Goal: Task Accomplishment & Management: Use online tool/utility

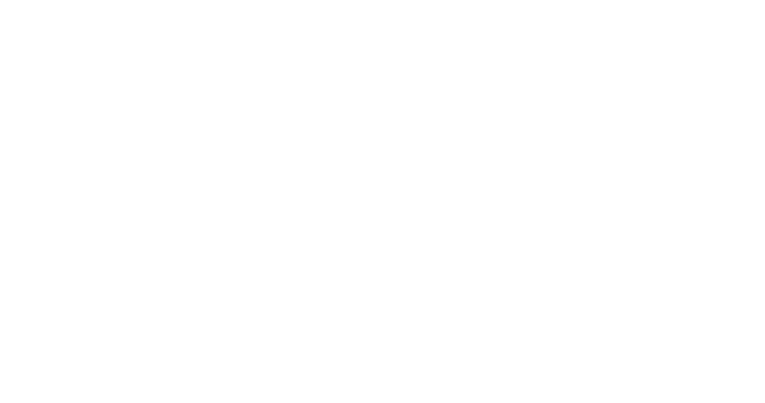
click at [234, 136] on div at bounding box center [382, 201] width 765 height 403
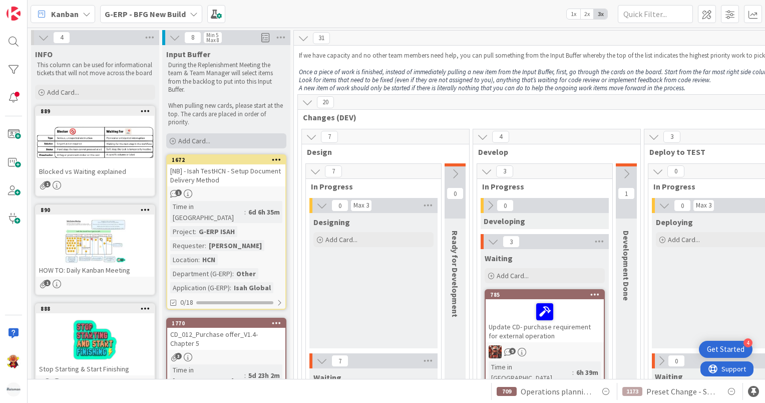
click at [229, 136] on div "Add Card..." at bounding box center [226, 140] width 120 height 15
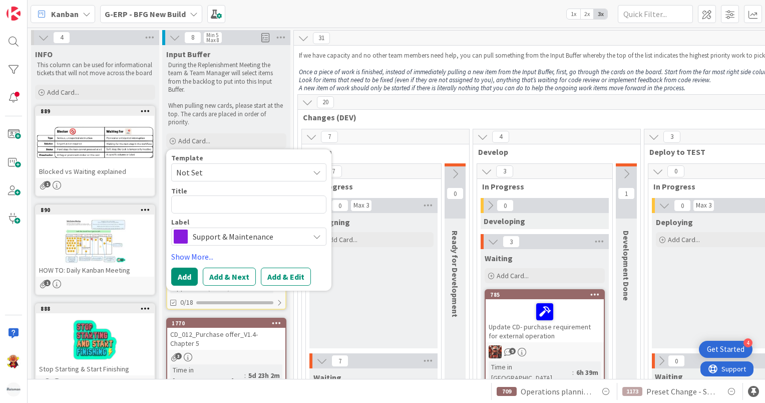
click at [240, 163] on span "Not Set" at bounding box center [248, 172] width 155 height 18
click at [247, 162] on div "Template Not Set Not Set To request changes to this board, contact an administr…" at bounding box center [248, 167] width 155 height 27
click at [232, 239] on span "Support & Maintenance" at bounding box center [248, 236] width 111 height 14
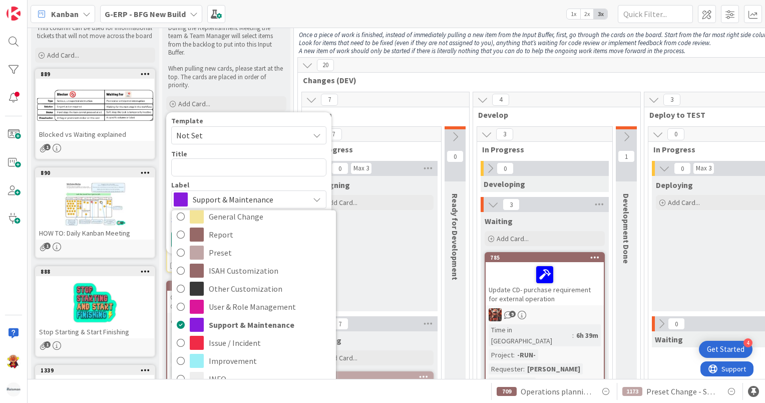
scroll to position [150, 0]
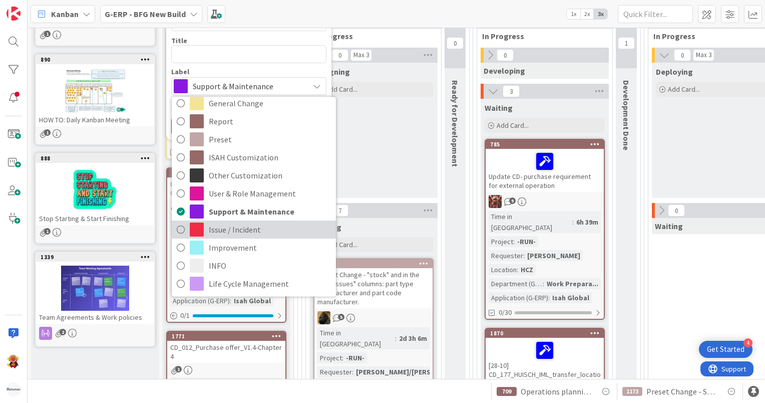
click at [269, 222] on span "Issue / Incident" at bounding box center [270, 229] width 122 height 15
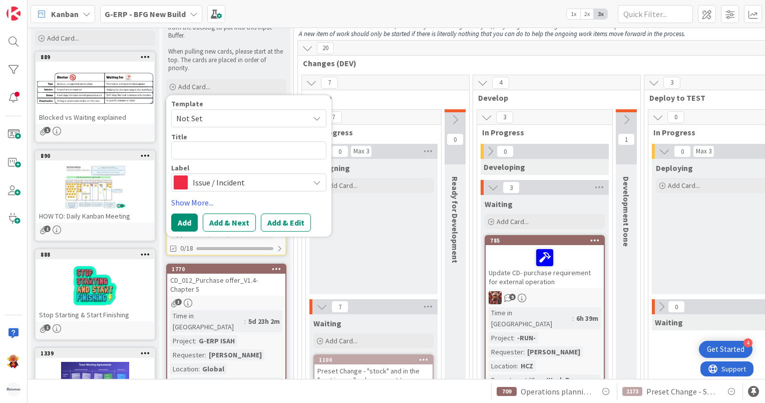
scroll to position [50, 0]
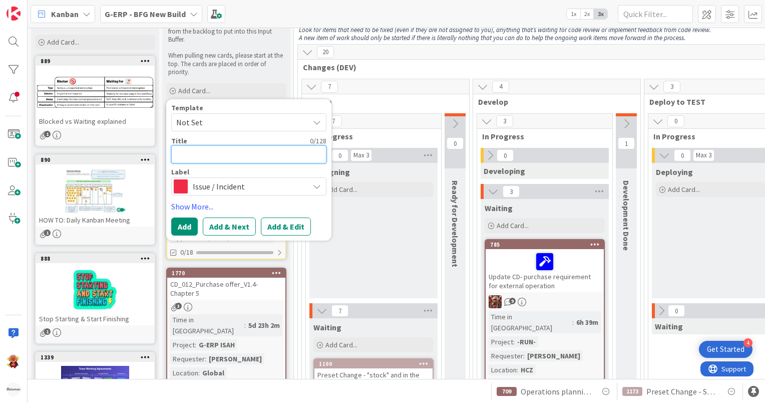
click at [254, 162] on textarea at bounding box center [248, 154] width 155 height 18
paste textarea "PLM engineering items don't get released"
type textarea "x"
type textarea "PLM engineering items don't get released"
click at [191, 222] on button "Add" at bounding box center [184, 226] width 27 height 18
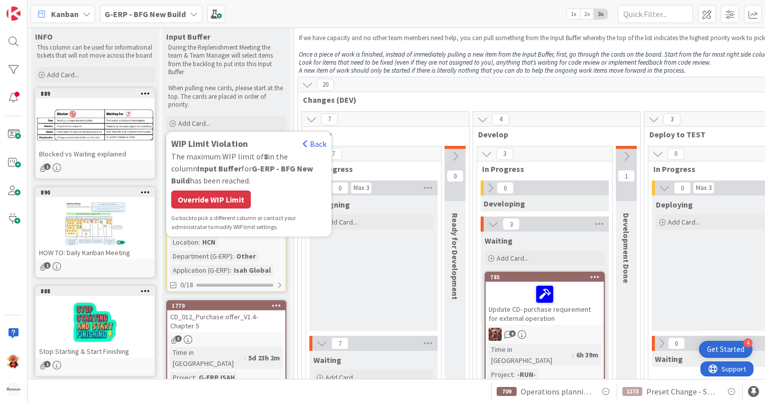
scroll to position [0, 0]
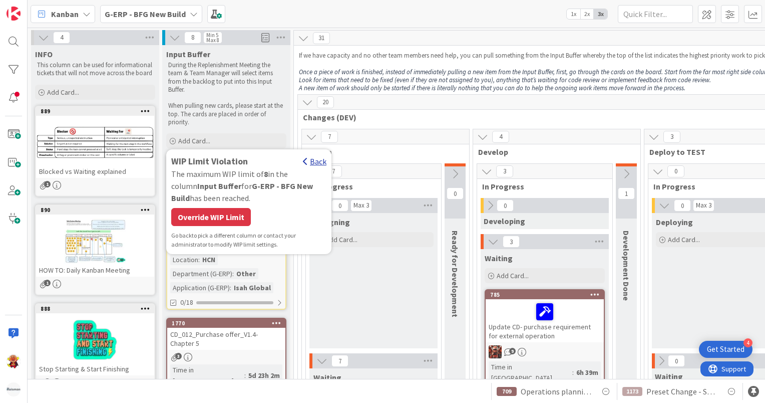
click at [317, 158] on div "Back" at bounding box center [315, 161] width 24 height 12
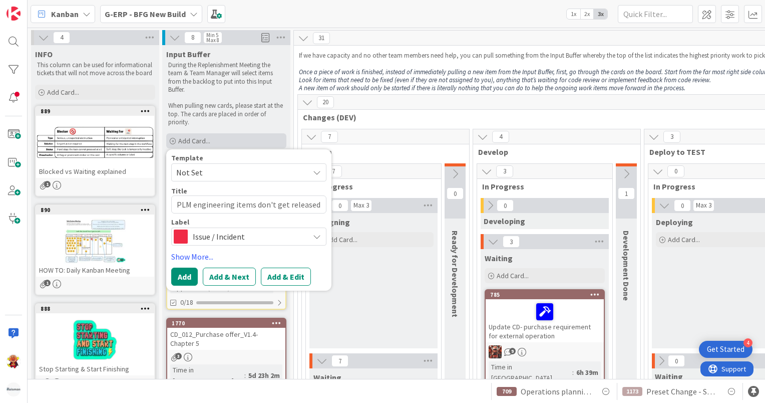
click at [282, 136] on div "Add Card..." at bounding box center [226, 140] width 120 height 15
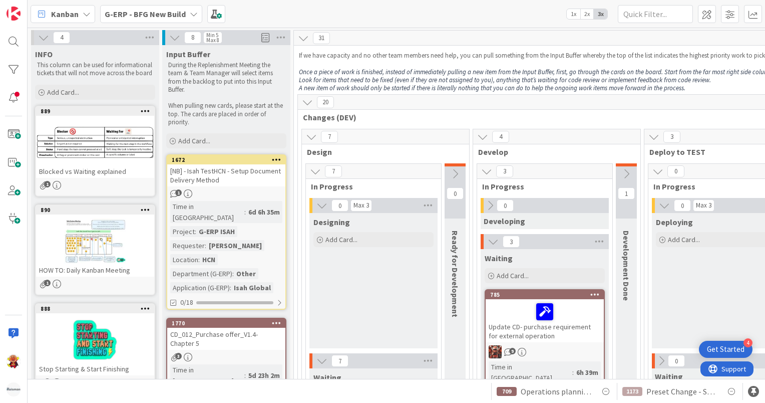
click at [154, 15] on b "G-ERP - BFG New Build" at bounding box center [145, 14] width 81 height 10
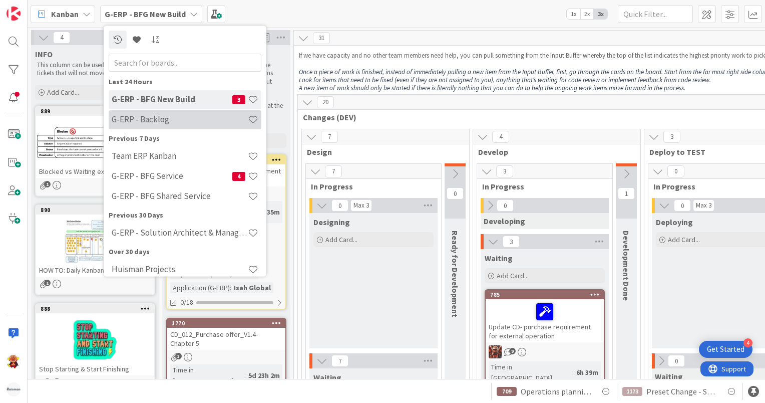
click at [151, 120] on h4 "G-ERP - Backlog" at bounding box center [180, 120] width 136 height 10
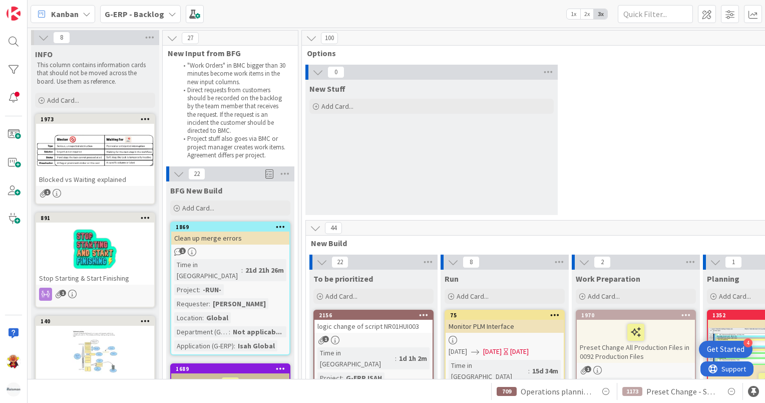
click at [212, 191] on span "BFG New Build" at bounding box center [196, 190] width 52 height 10
click at [213, 207] on span "Add Card..." at bounding box center [198, 207] width 32 height 9
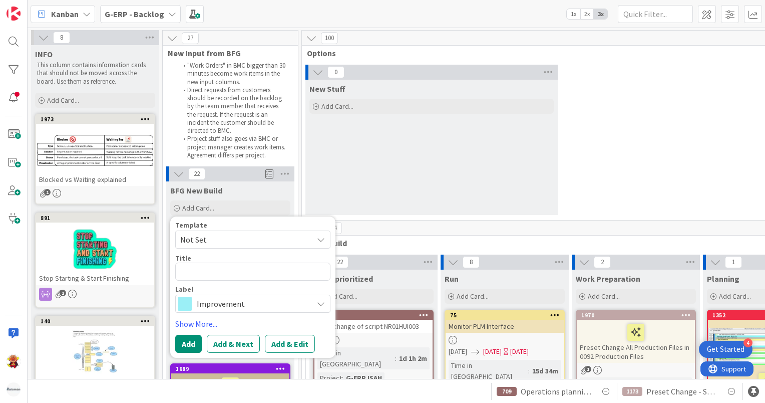
click at [206, 316] on div "Template Not Set Title 0 / 128 Label Improvement Show More... Add Add & Next Ad…" at bounding box center [252, 286] width 155 height 131
click at [209, 307] on span "Improvement" at bounding box center [252, 303] width 111 height 14
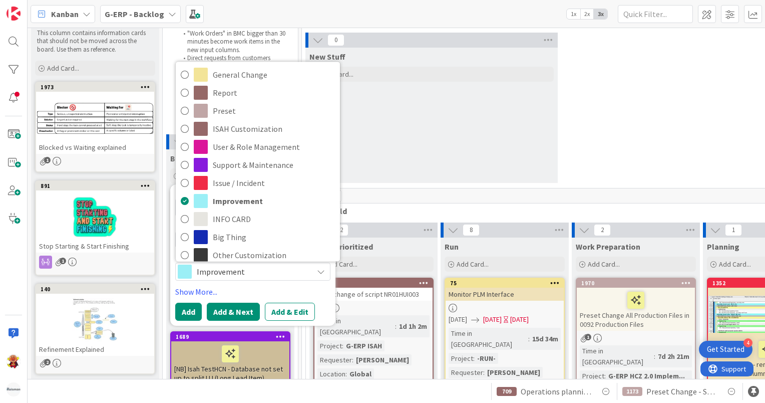
scroll to position [50, 0]
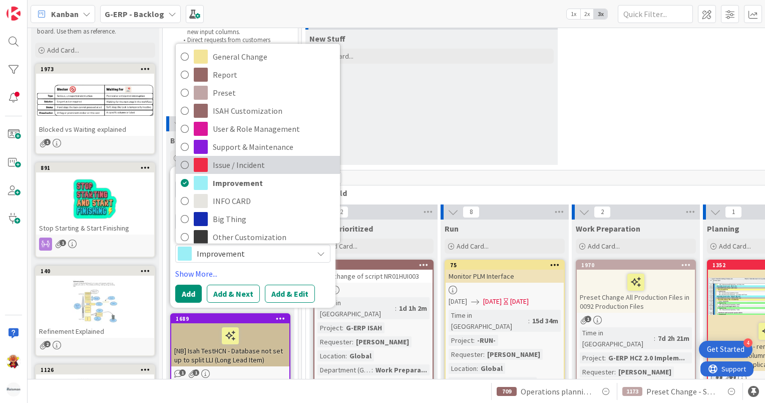
click at [247, 158] on span "Issue / Incident" at bounding box center [274, 164] width 122 height 15
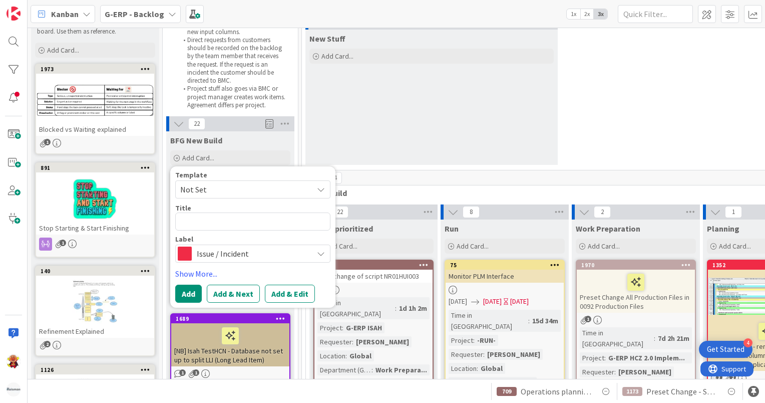
click at [201, 206] on div "Title 0 / 128" at bounding box center [252, 207] width 155 height 9
click at [200, 216] on textarea at bounding box center [252, 221] width 155 height 18
paste textarea "PLM engineering items don't get released"
type textarea "x"
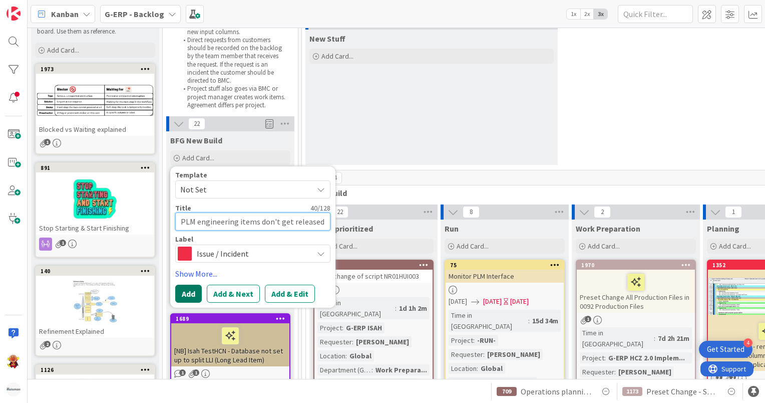
type textarea "PLM engineering items don't get released"
click at [186, 292] on button "Add" at bounding box center [188, 293] width 27 height 18
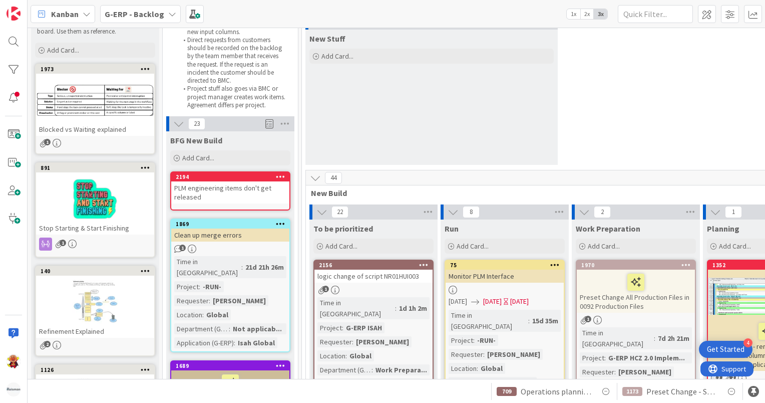
click at [230, 196] on div "PLM engineering items don't get released" at bounding box center [230, 192] width 118 height 22
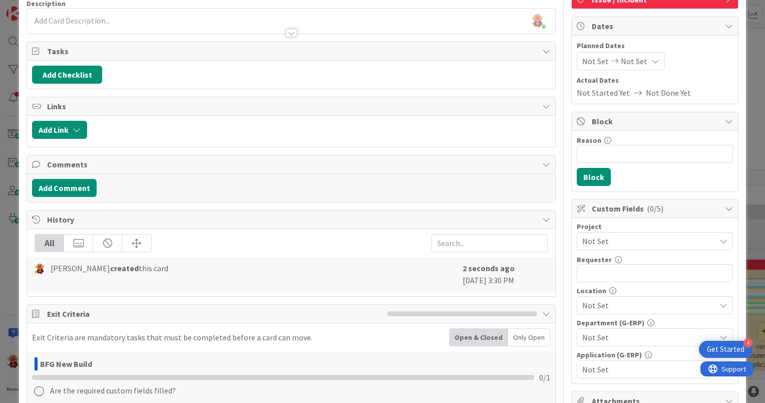
scroll to position [200, 0]
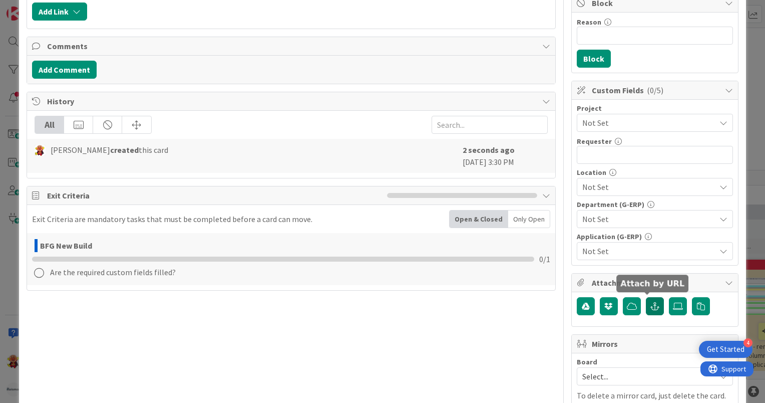
click at [655, 307] on button "button" at bounding box center [655, 306] width 18 height 18
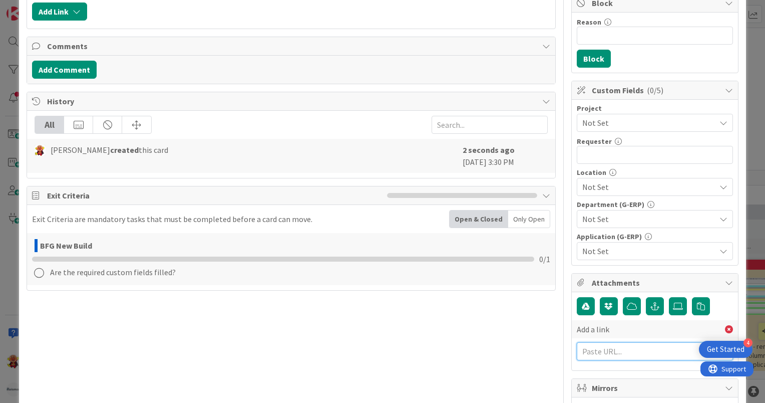
click at [612, 348] on input "text" at bounding box center [655, 351] width 156 height 18
paste input "[URL][DOMAIN_NAME]"
type input "[URL][DOMAIN_NAME]"
click at [589, 390] on button "Add a link" at bounding box center [601, 395] width 48 height 18
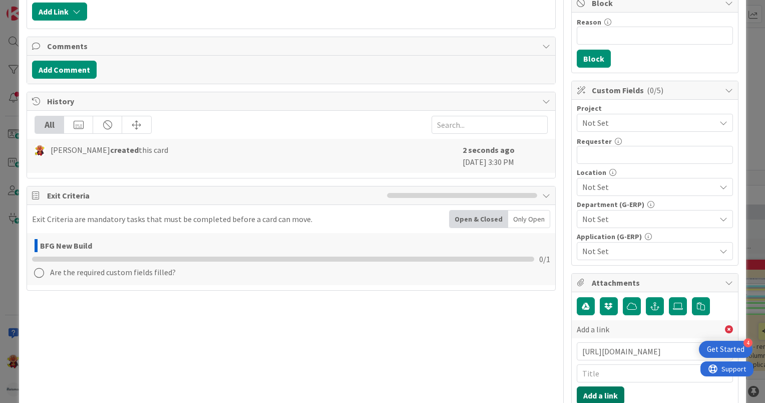
scroll to position [0, 0]
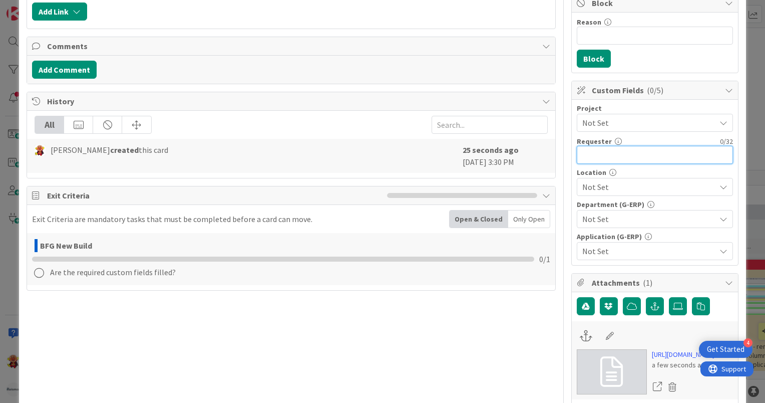
click at [627, 152] on input "text" at bounding box center [655, 155] width 156 height 18
type input "[PERSON_NAME]"
click at [628, 119] on span "Not Set" at bounding box center [646, 123] width 128 height 14
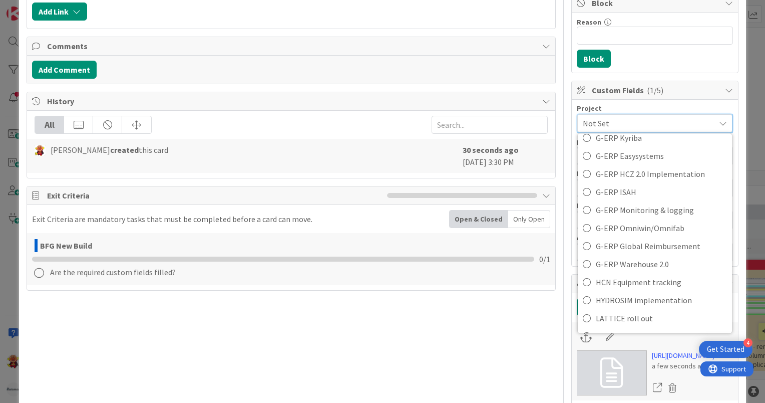
scroll to position [350, 0]
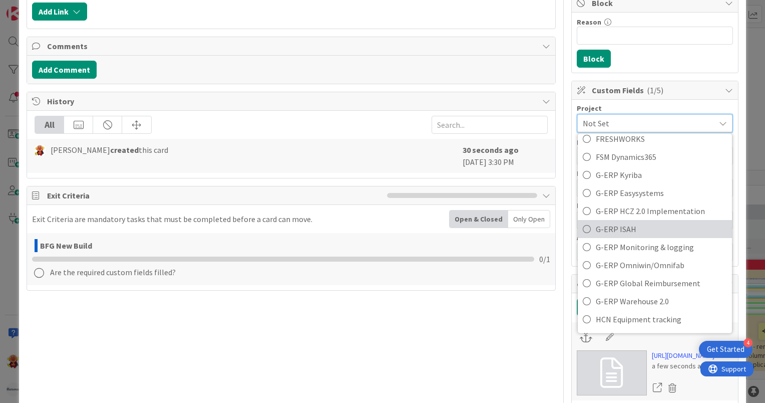
click at [653, 225] on span "G-ERP ISAH" at bounding box center [661, 228] width 131 height 15
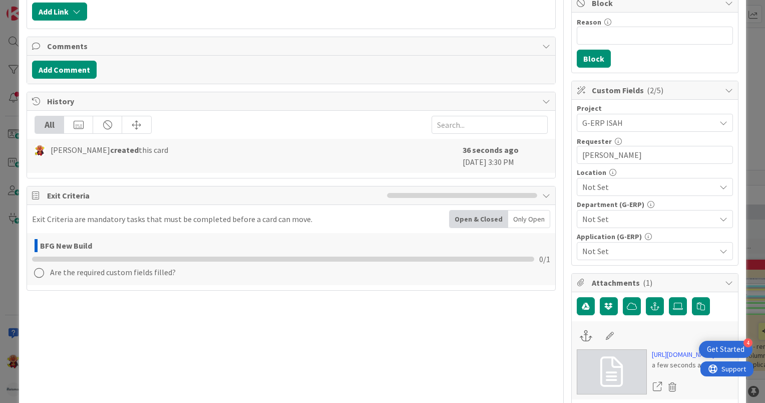
click at [647, 189] on span "Not Set" at bounding box center [648, 187] width 133 height 12
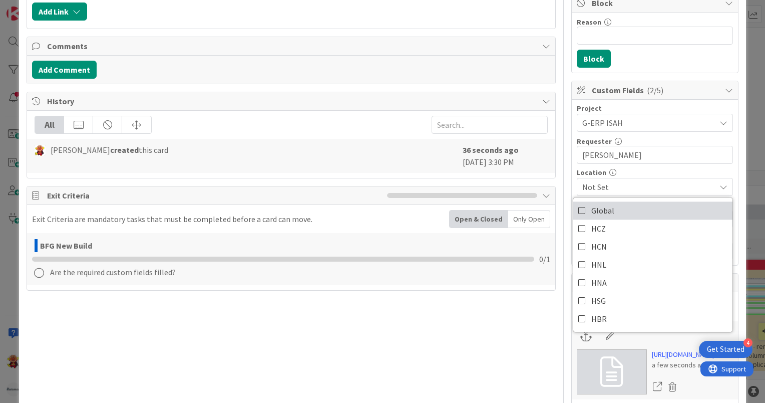
click at [639, 208] on link "Global" at bounding box center [652, 210] width 159 height 18
click at [553, 176] on div "Title 40 / 128 PLM engineering items don't get released Description [PERSON_NAM…" at bounding box center [383, 187] width 712 height 696
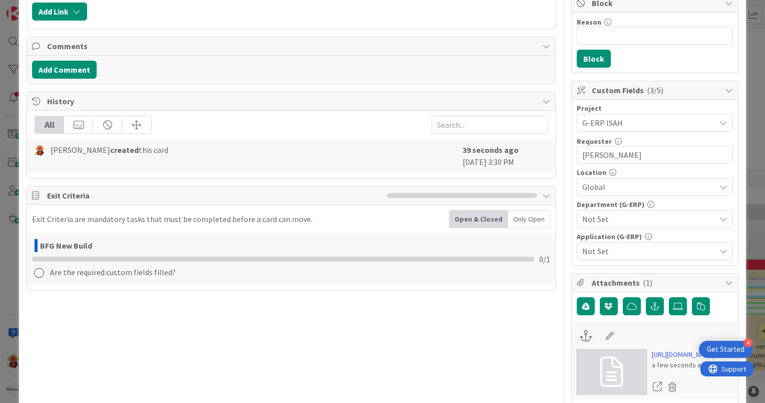
click at [601, 218] on span "Not Set" at bounding box center [648, 219] width 133 height 12
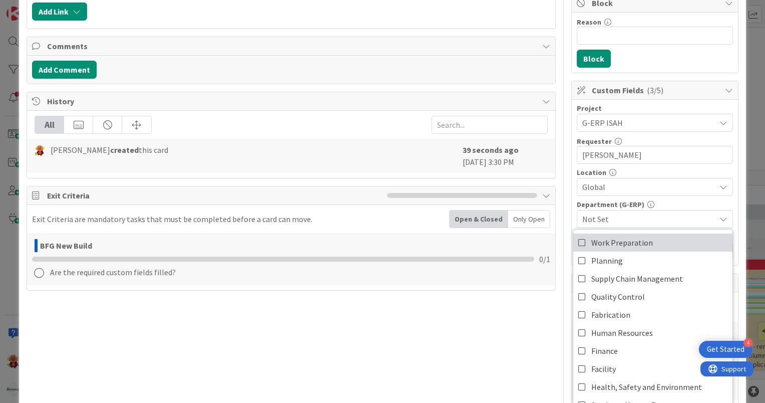
click at [613, 244] on span "Work Preparation" at bounding box center [622, 242] width 62 height 15
click at [559, 216] on div "Title 40 / 128 PLM engineering items don't get released Description [PERSON_NAM…" at bounding box center [383, 187] width 712 height 696
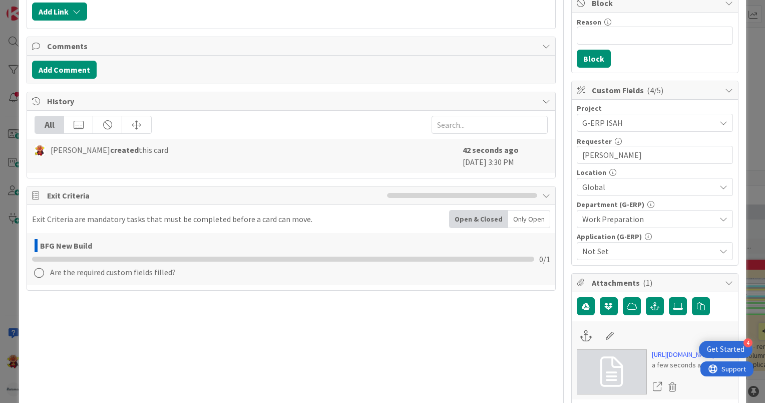
click at [609, 250] on span "Not Set" at bounding box center [648, 251] width 133 height 12
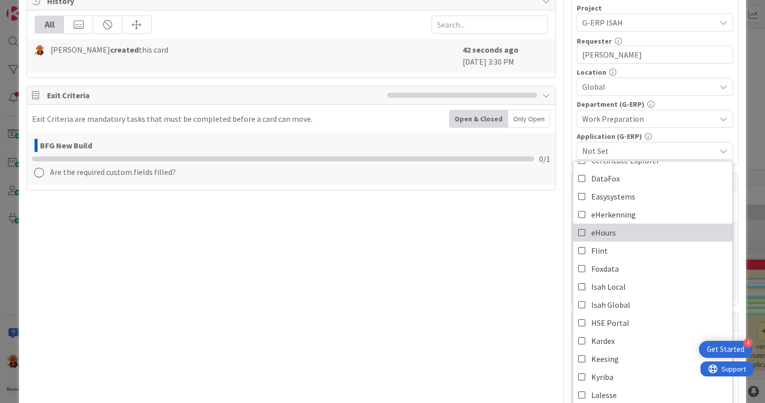
scroll to position [100, 0]
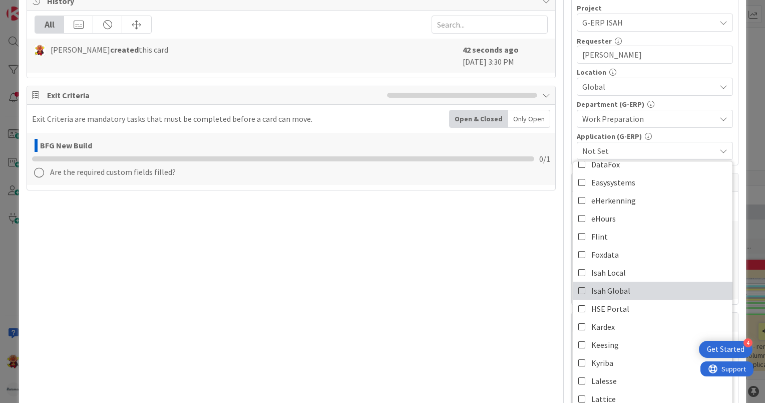
click at [657, 286] on link "Isah Global" at bounding box center [652, 290] width 159 height 18
click at [741, 110] on div "ID 2194 G-ERP - Backlog BFG New Build Title 40 / 128 PLM engineering items don'…" at bounding box center [382, 201] width 765 height 403
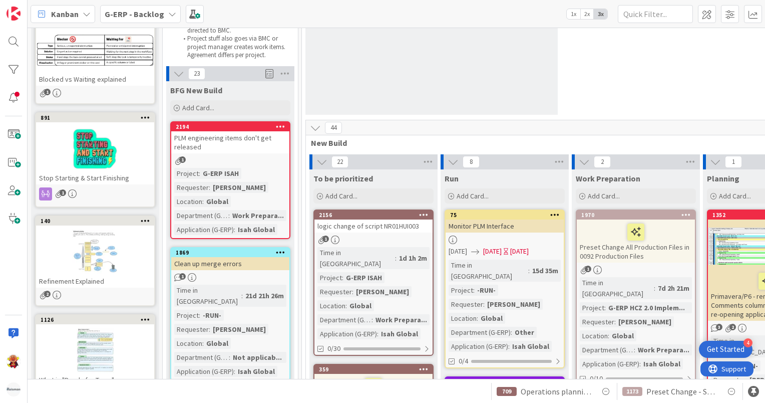
drag, startPoint x: 297, startPoint y: 158, endPoint x: 238, endPoint y: 154, distance: 59.2
click at [257, 148] on div "PLM engineering items don't get released" at bounding box center [230, 142] width 118 height 22
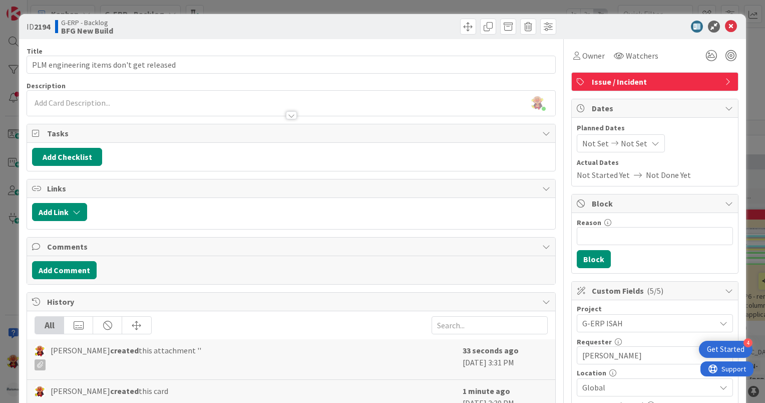
click at [108, 103] on div "[PERSON_NAME] just joined" at bounding box center [291, 103] width 528 height 25
